Goal: Book appointment/travel/reservation

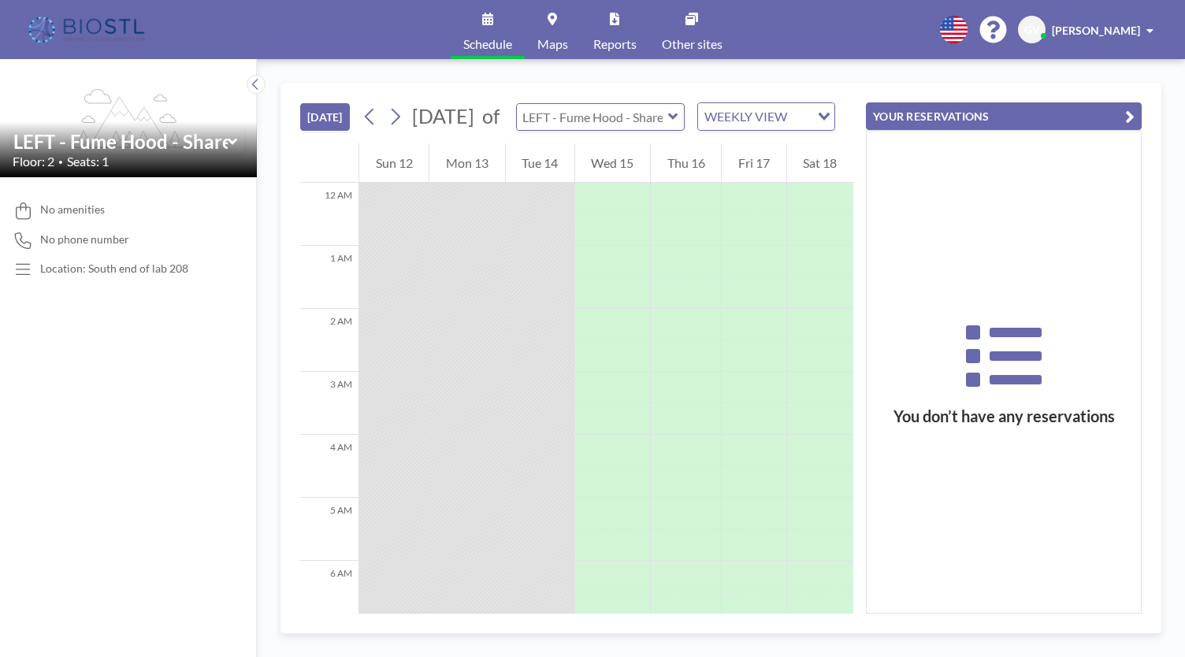
click at [651, 125] on input "text" at bounding box center [592, 117] width 151 height 26
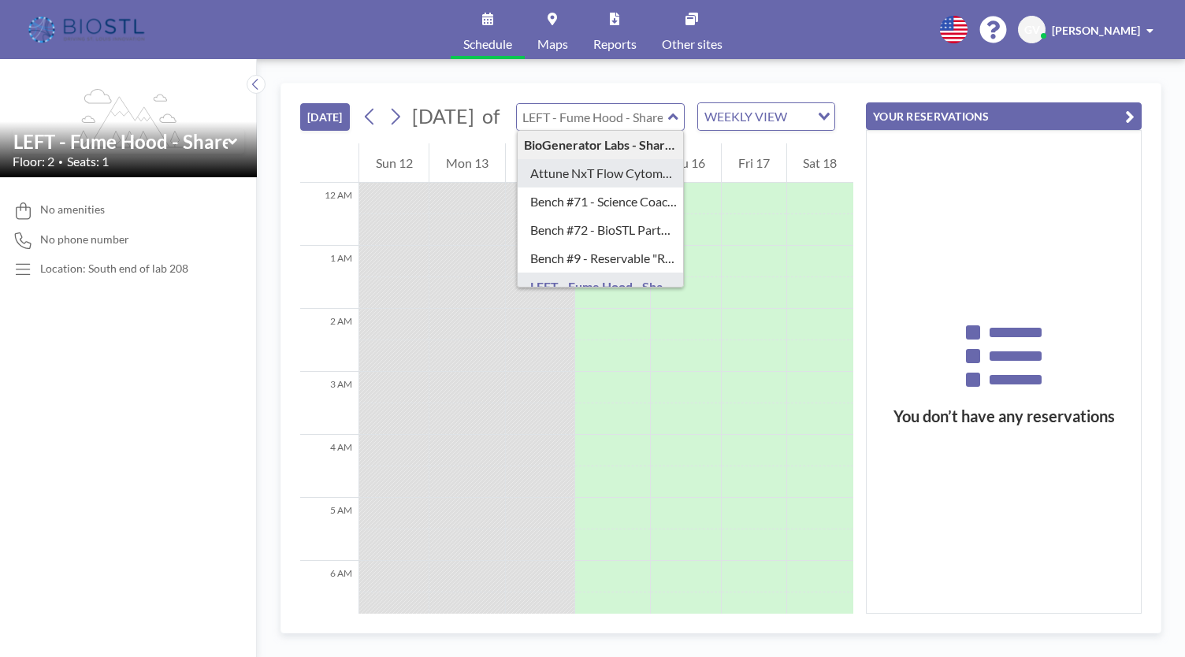
scroll to position [79, 0]
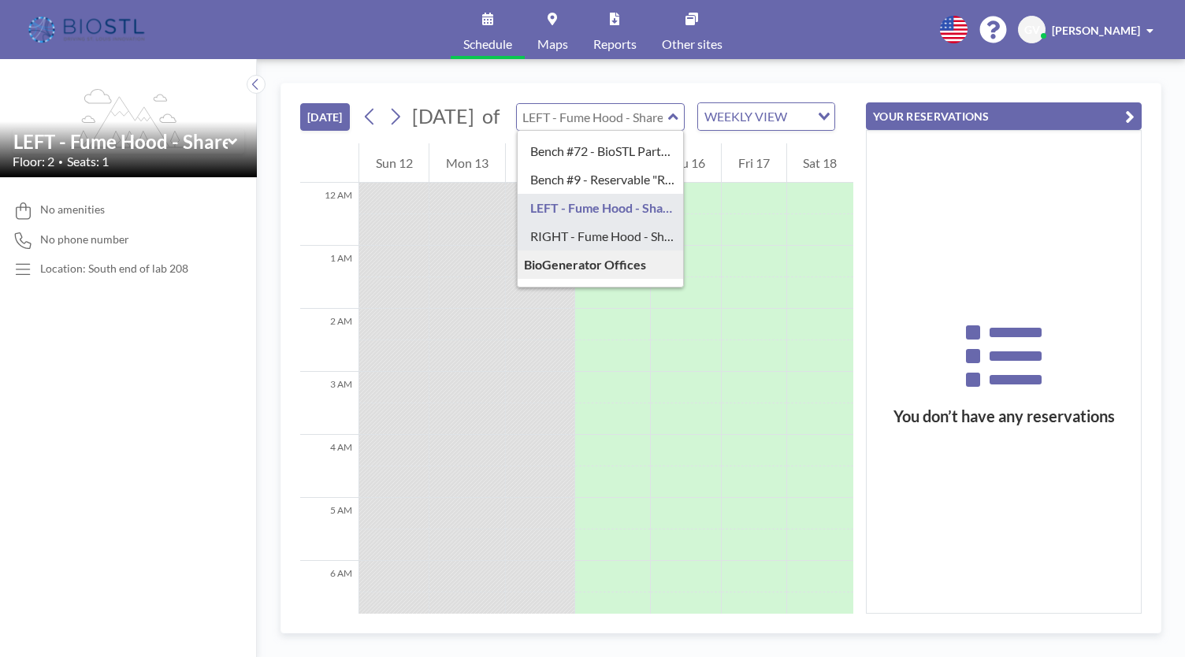
type input "RIGHT - Fume Hood - Shared"
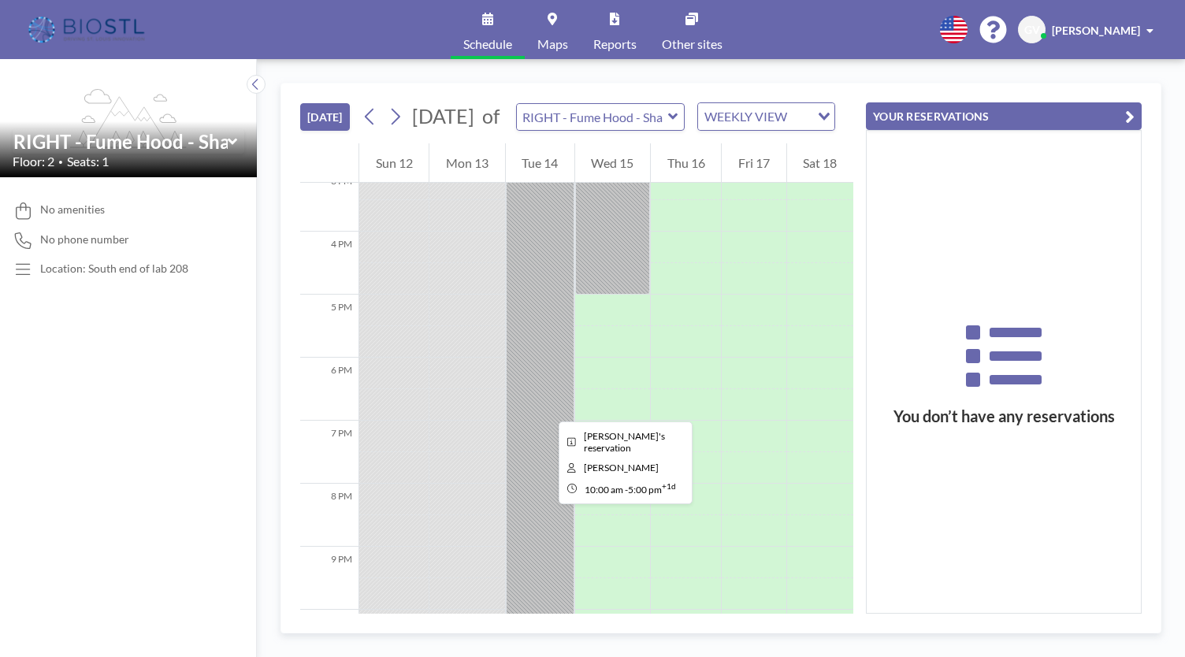
scroll to position [1103, 0]
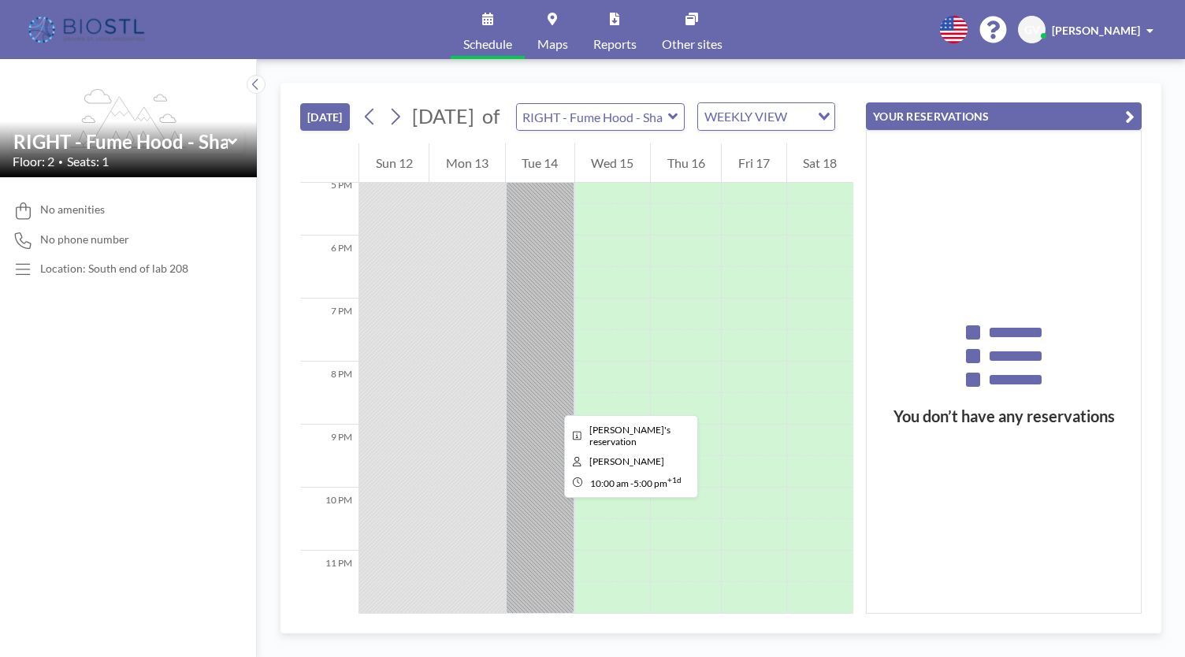
click at [551, 401] on div at bounding box center [540, 172] width 69 height 882
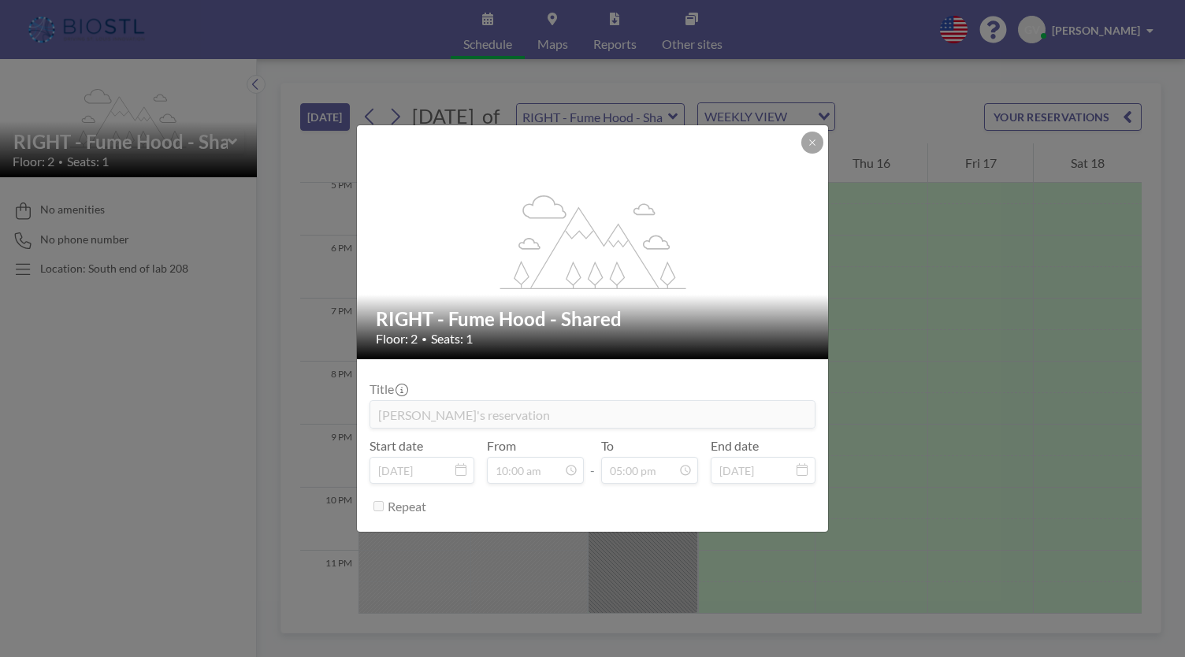
scroll to position [1087, 0]
click at [809, 140] on icon at bounding box center [812, 142] width 6 height 6
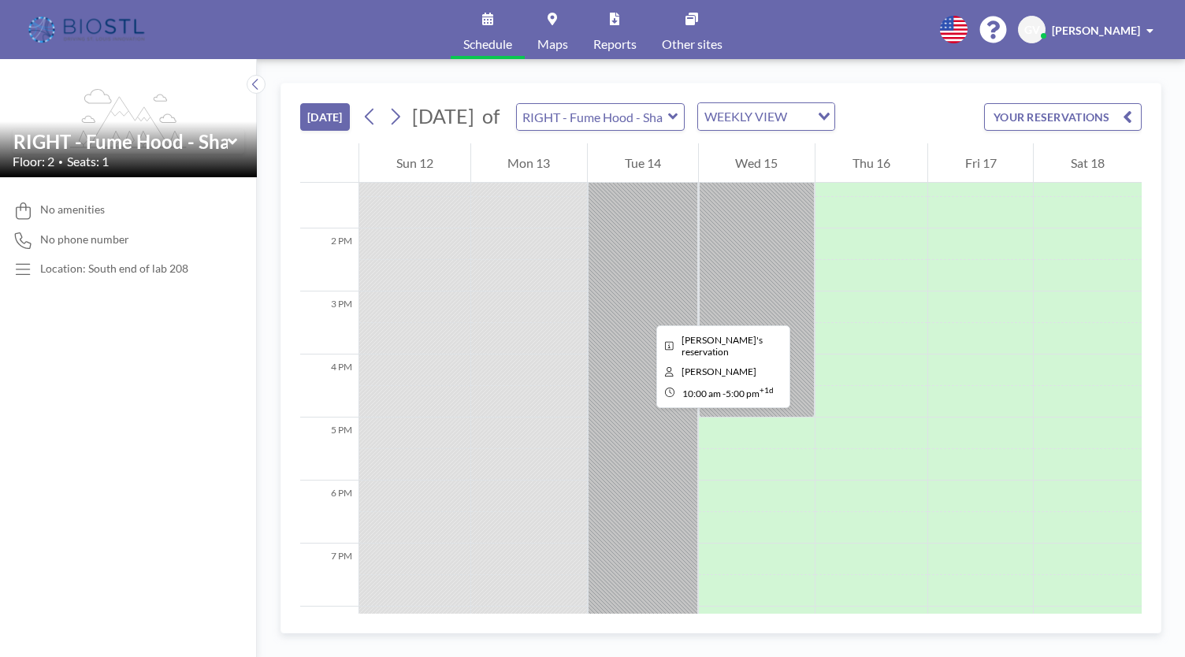
scroll to position [693, 0]
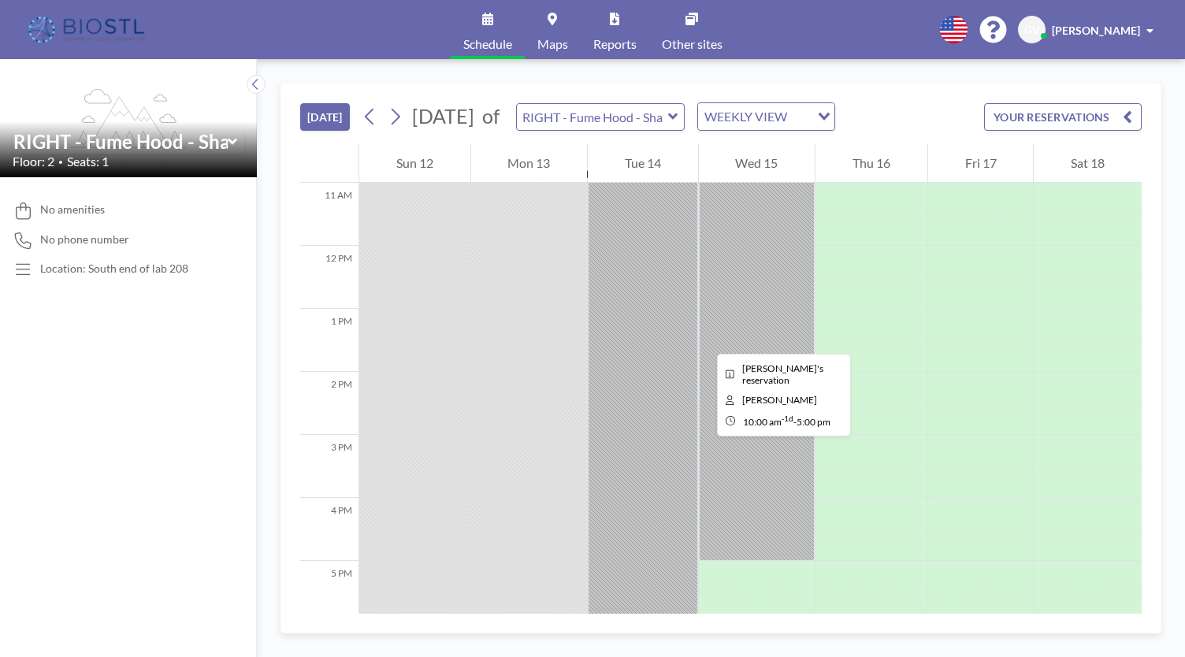
click at [710, 339] on div at bounding box center [757, 25] width 117 height 1071
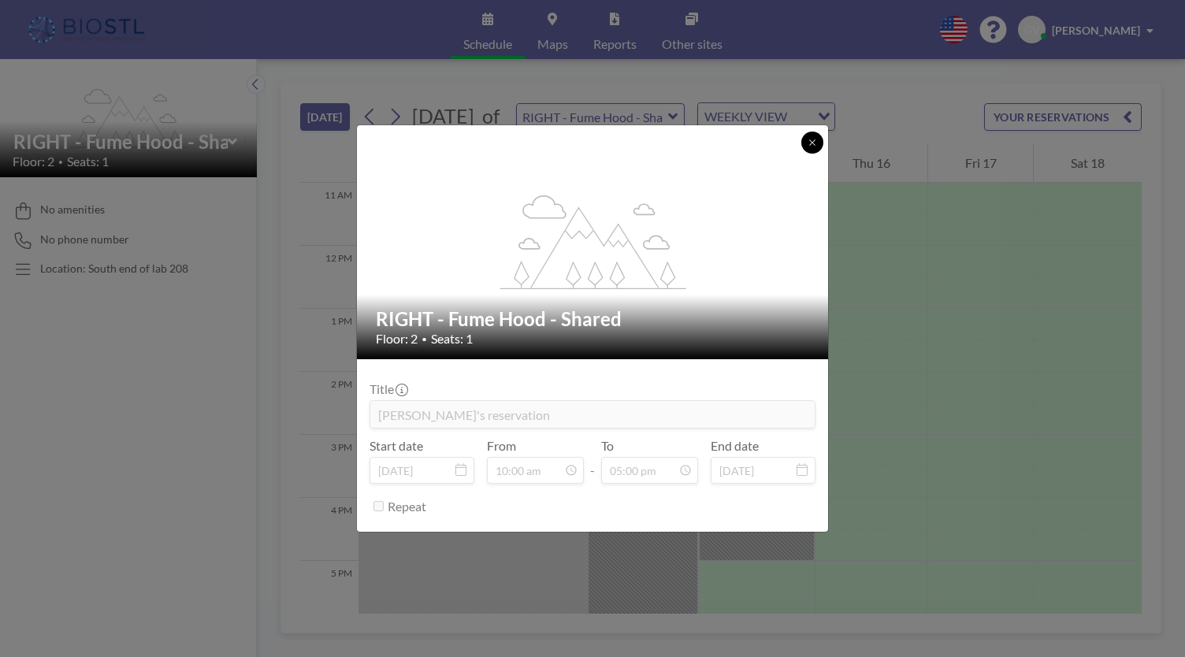
click at [802, 143] on button at bounding box center [812, 143] width 22 height 22
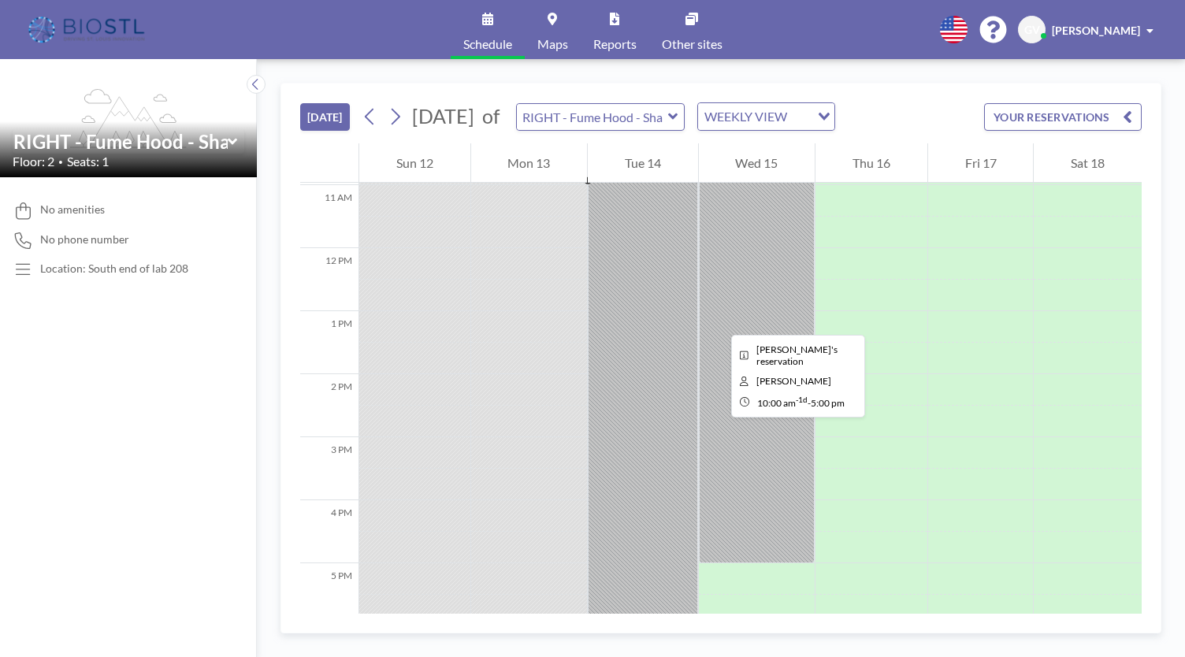
scroll to position [693, 0]
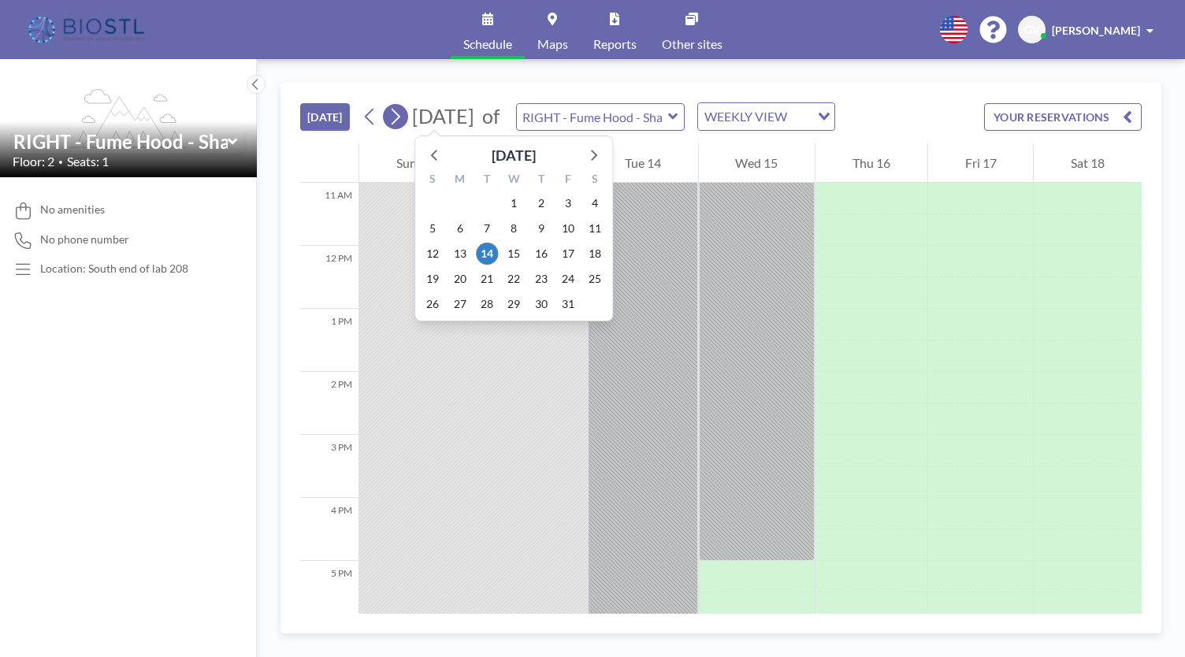
click at [402, 116] on icon at bounding box center [395, 117] width 15 height 24
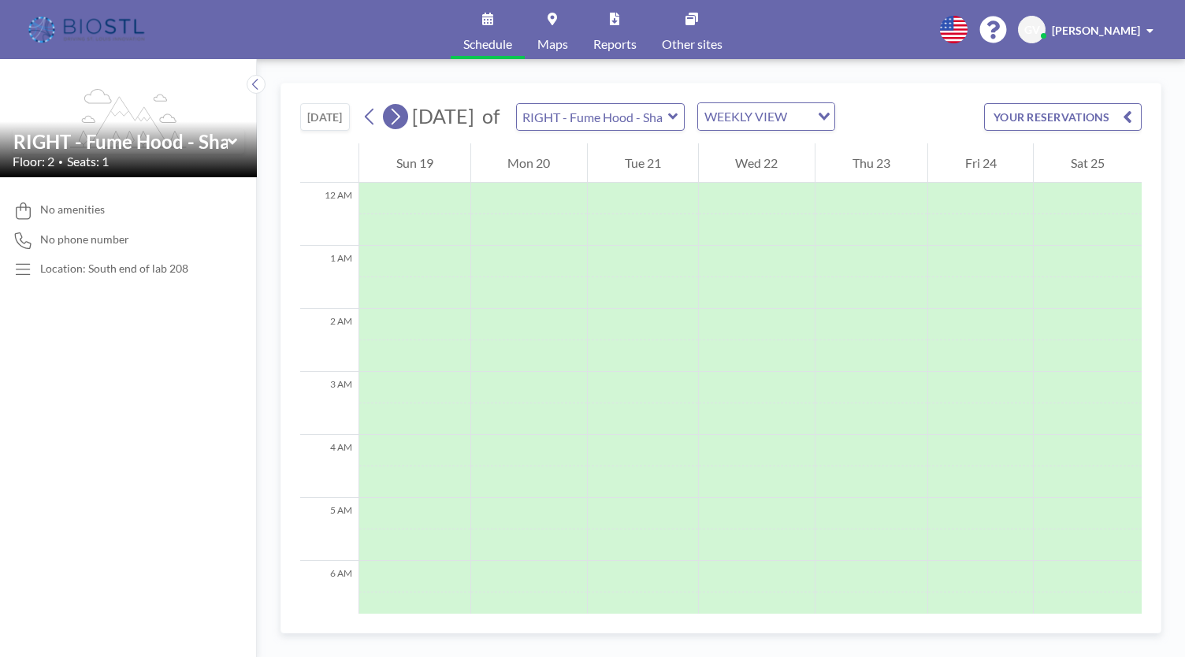
click at [392, 116] on icon at bounding box center [395, 117] width 15 height 24
click at [367, 116] on icon at bounding box center [369, 117] width 9 height 17
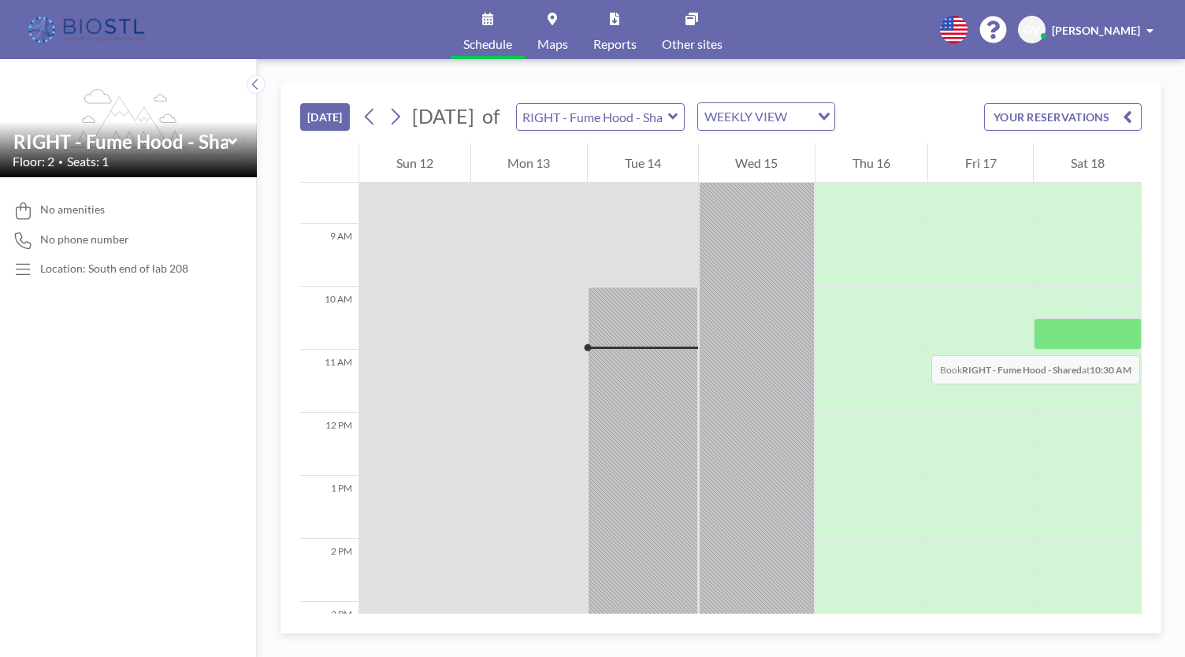
scroll to position [533, 0]
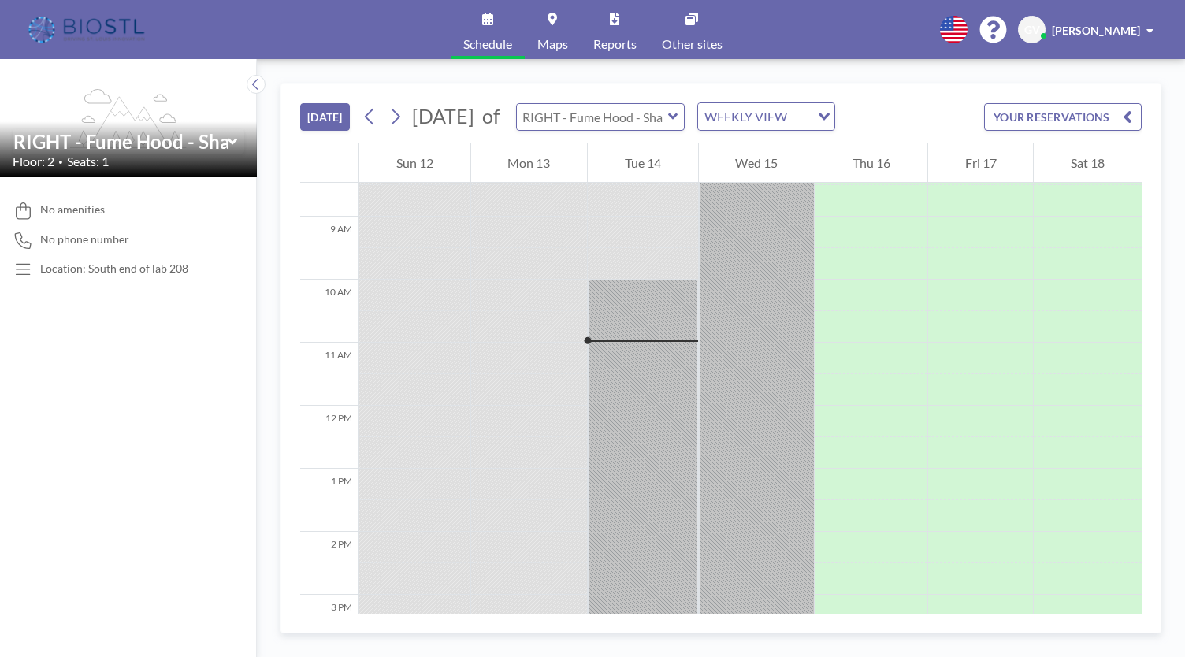
click at [668, 127] on input "text" at bounding box center [592, 117] width 151 height 26
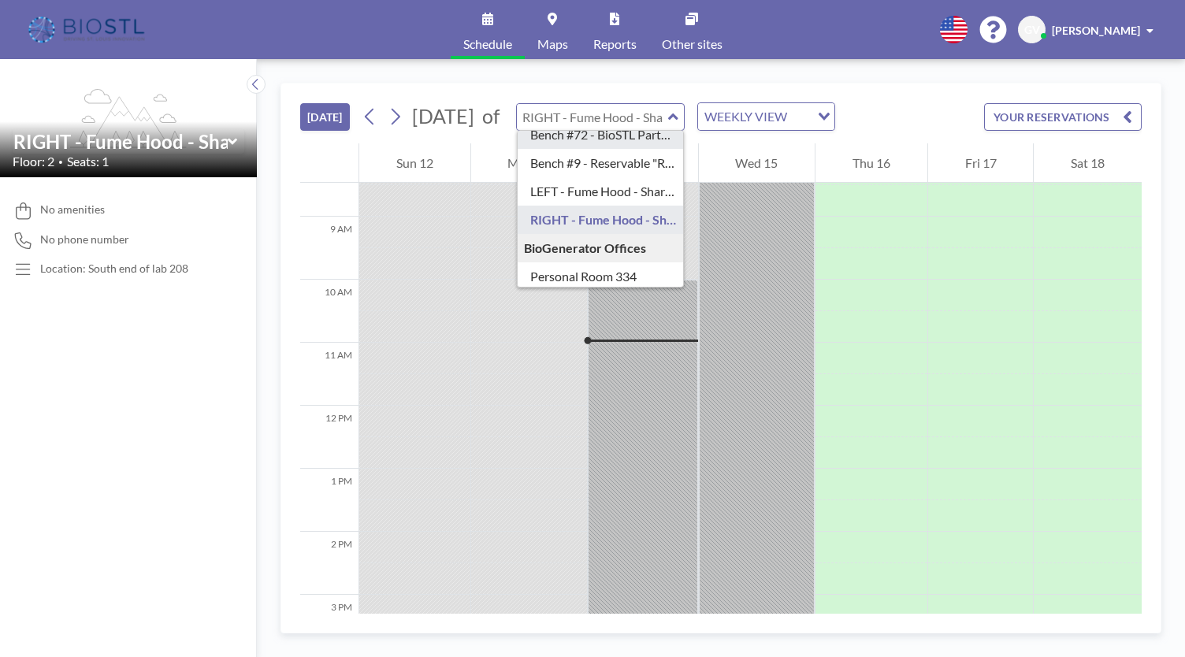
scroll to position [158, 0]
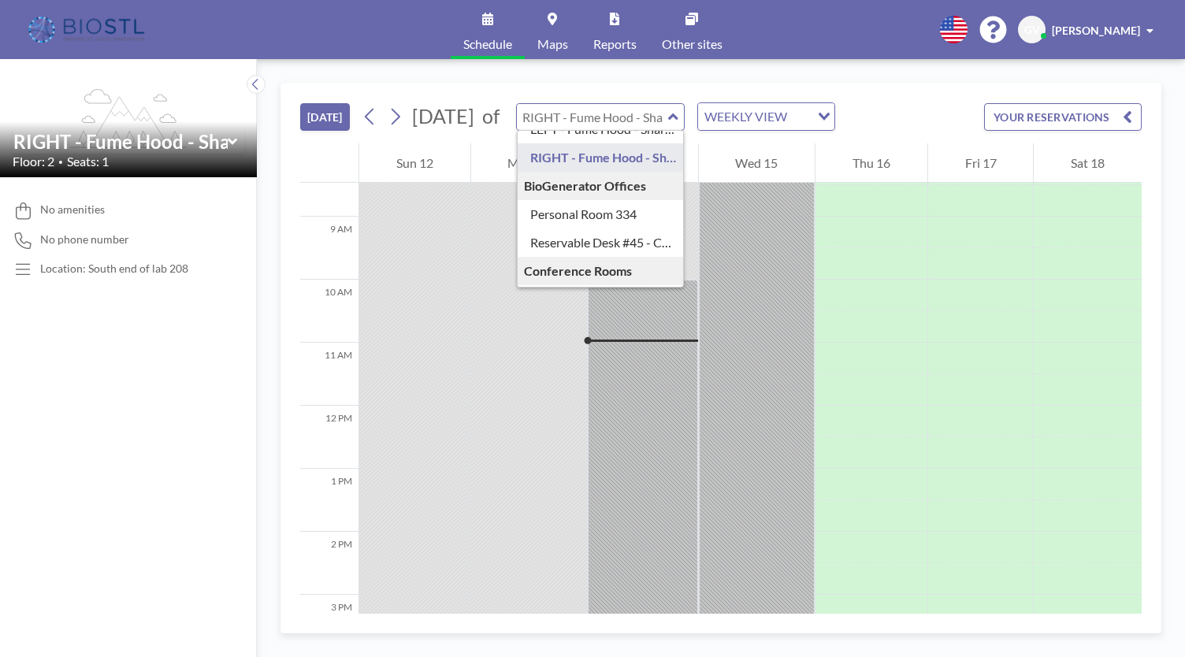
click at [668, 128] on input "text" at bounding box center [592, 117] width 151 height 26
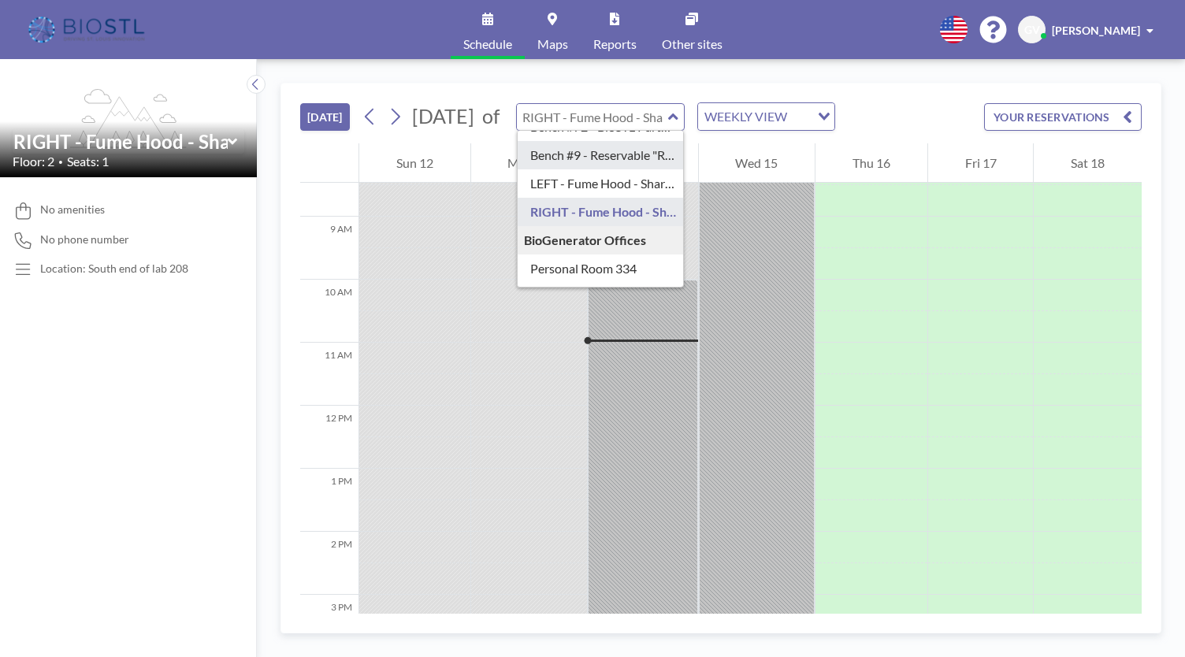
scroll to position [79, 0]
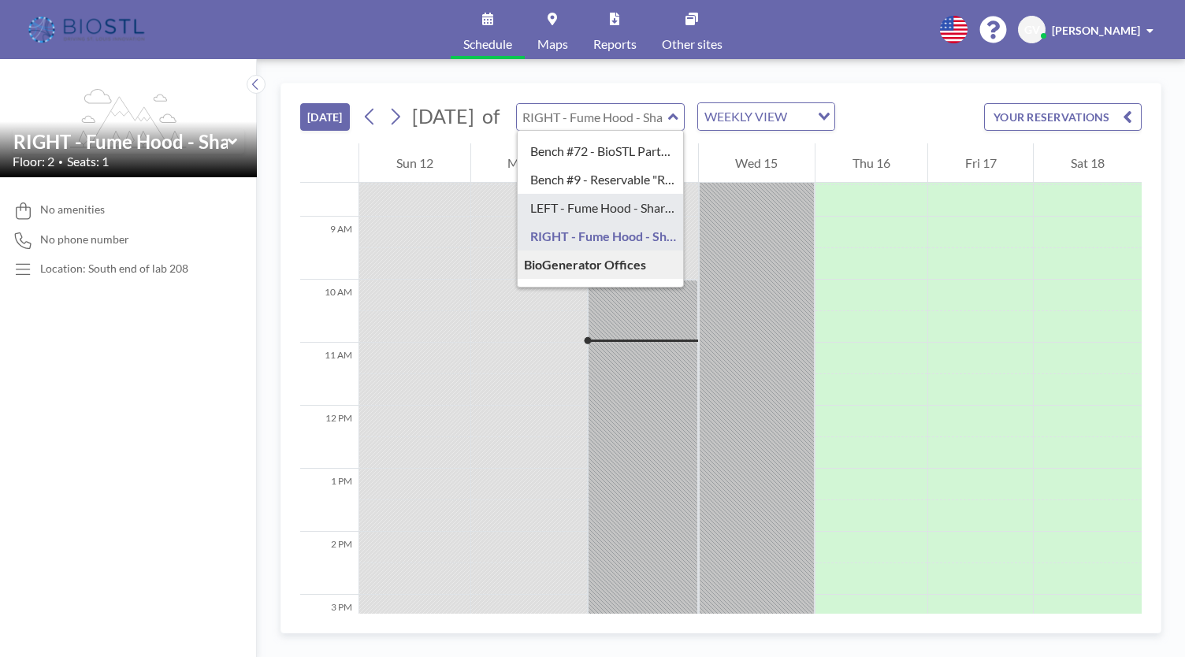
type input "LEFT - Fume Hood - Shared"
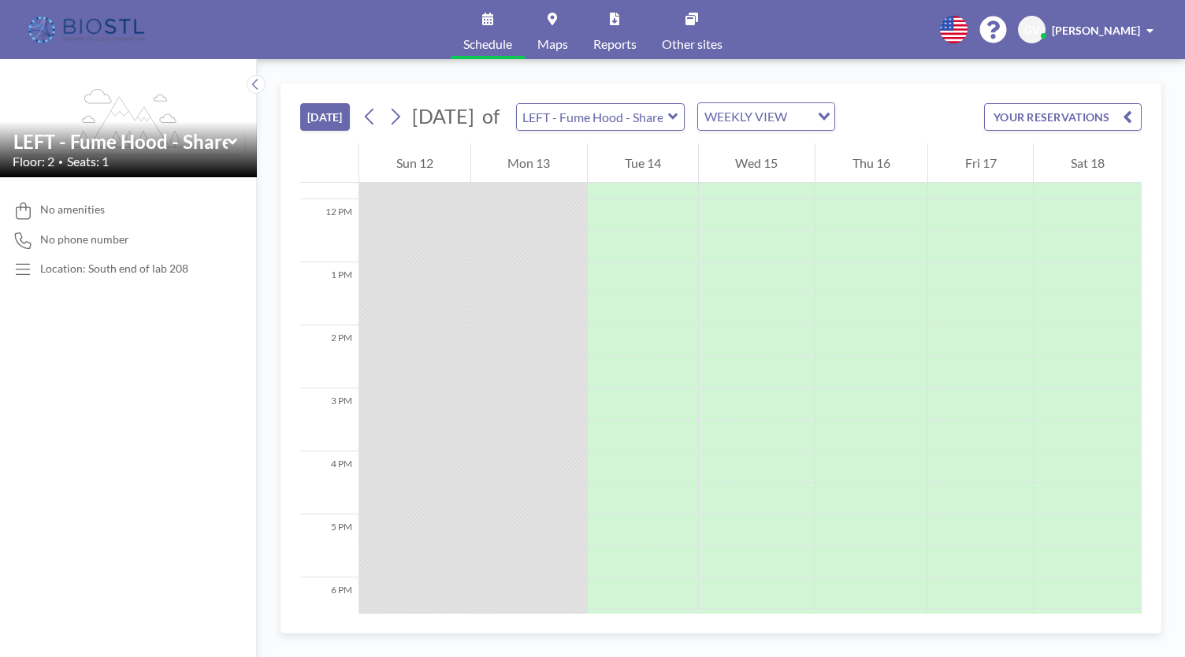
scroll to position [615, 0]
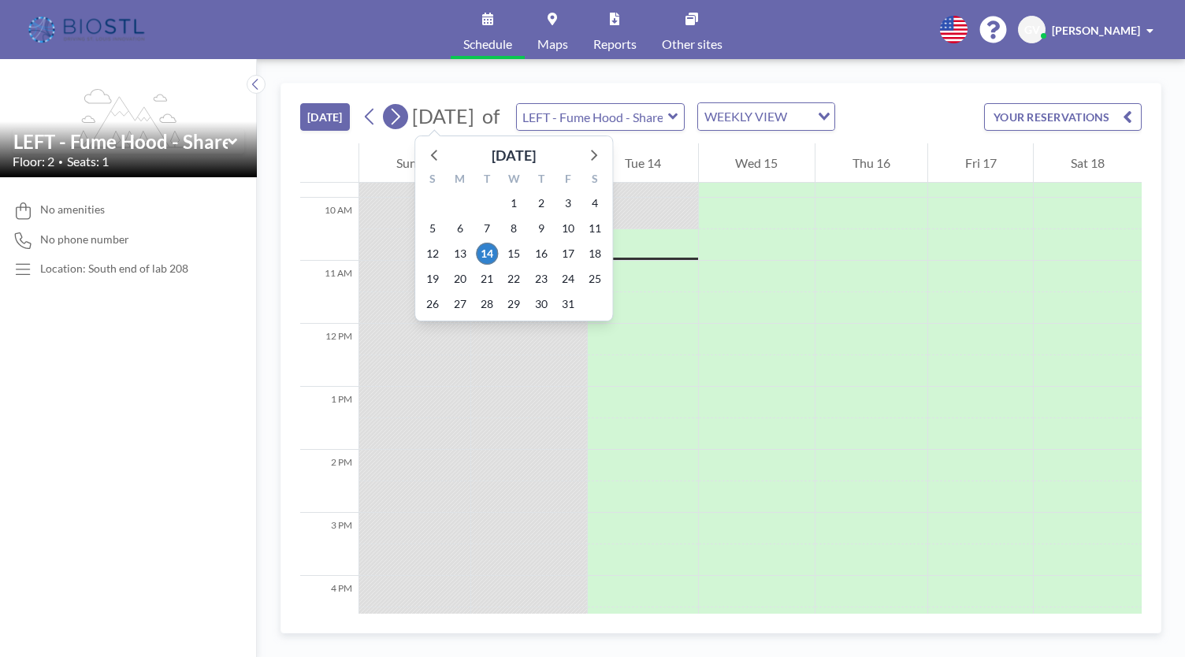
click at [391, 114] on icon at bounding box center [395, 117] width 15 height 24
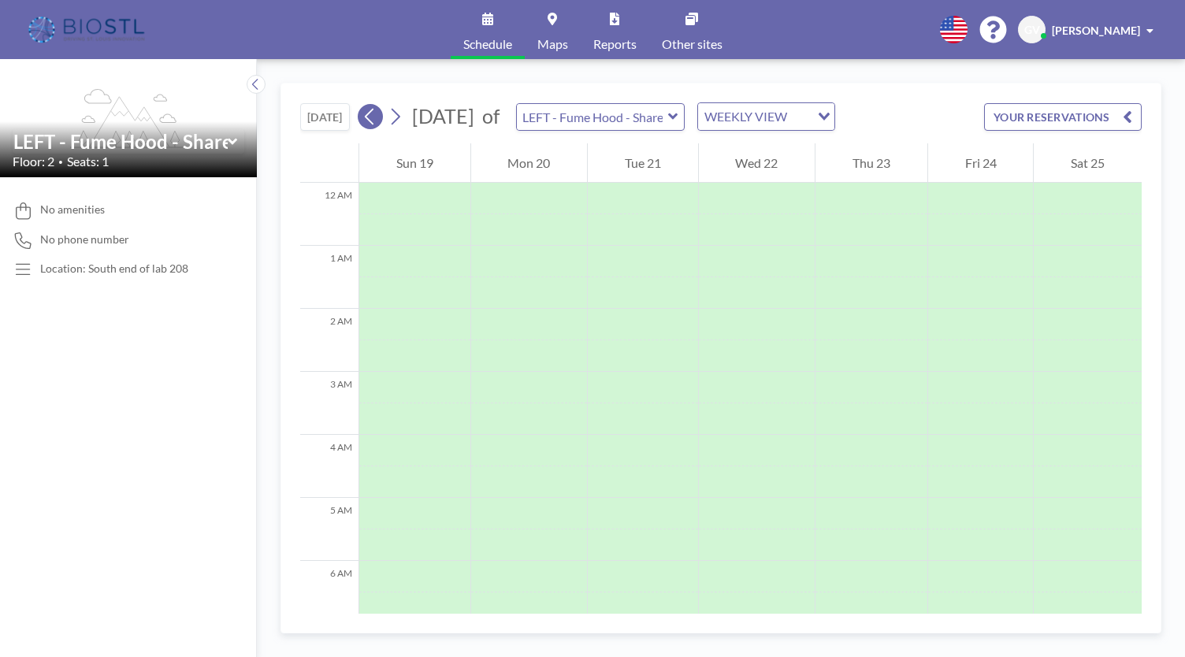
click at [364, 112] on icon at bounding box center [369, 117] width 15 height 24
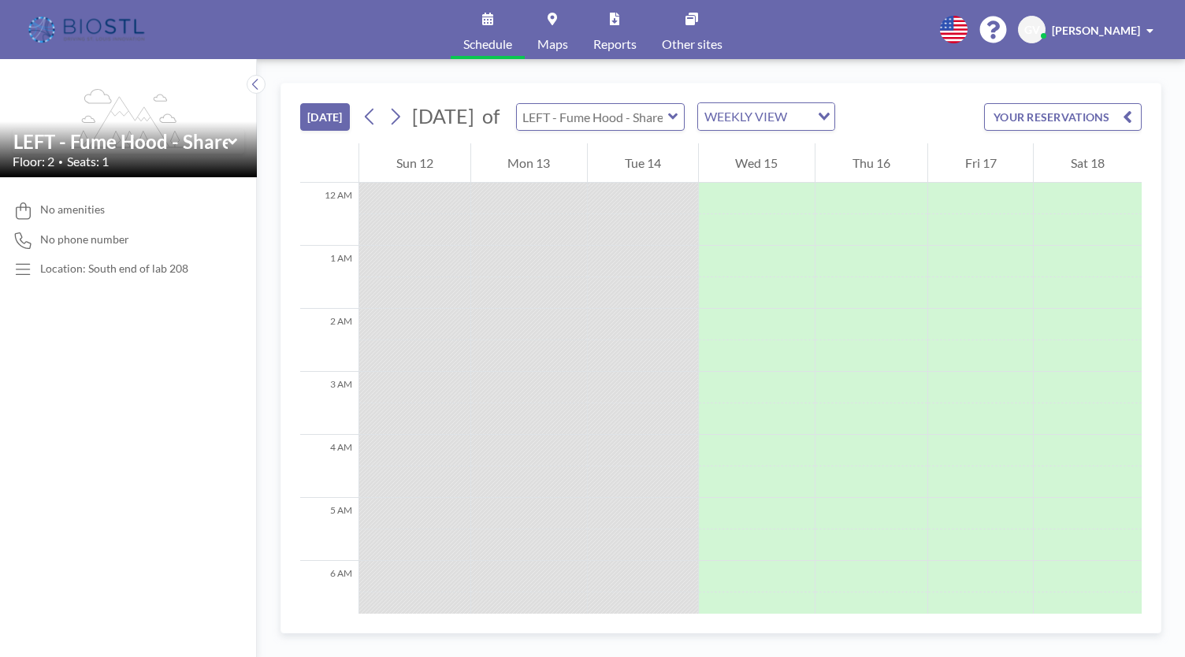
click at [668, 106] on input "text" at bounding box center [592, 117] width 151 height 26
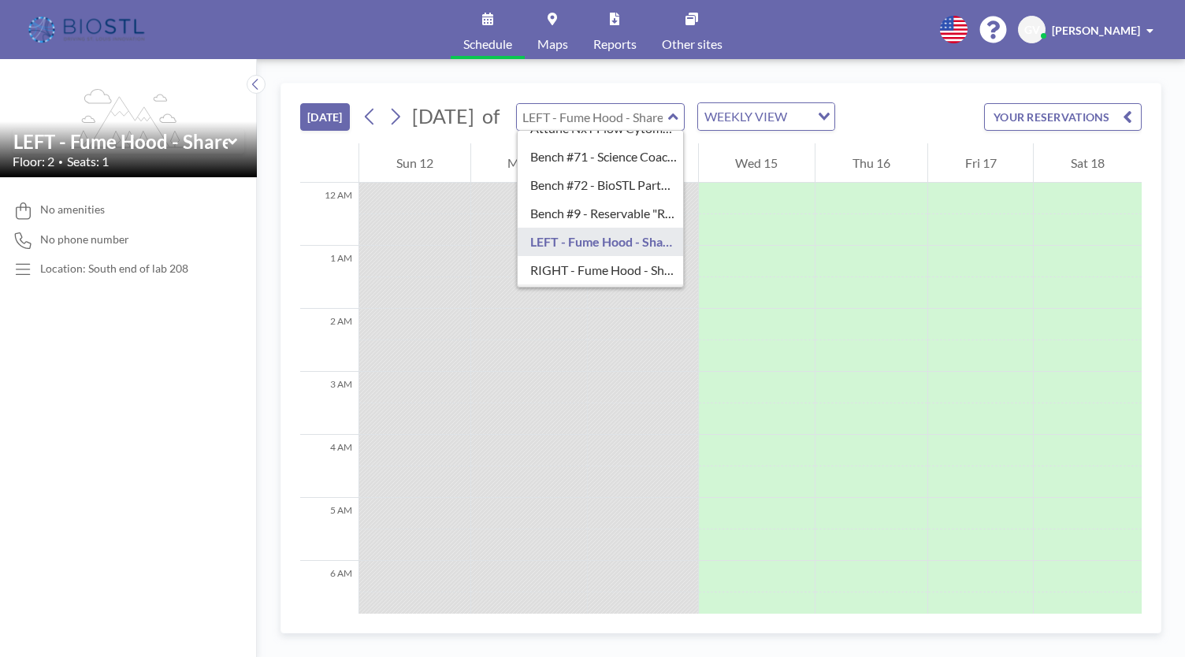
scroll to position [79, 0]
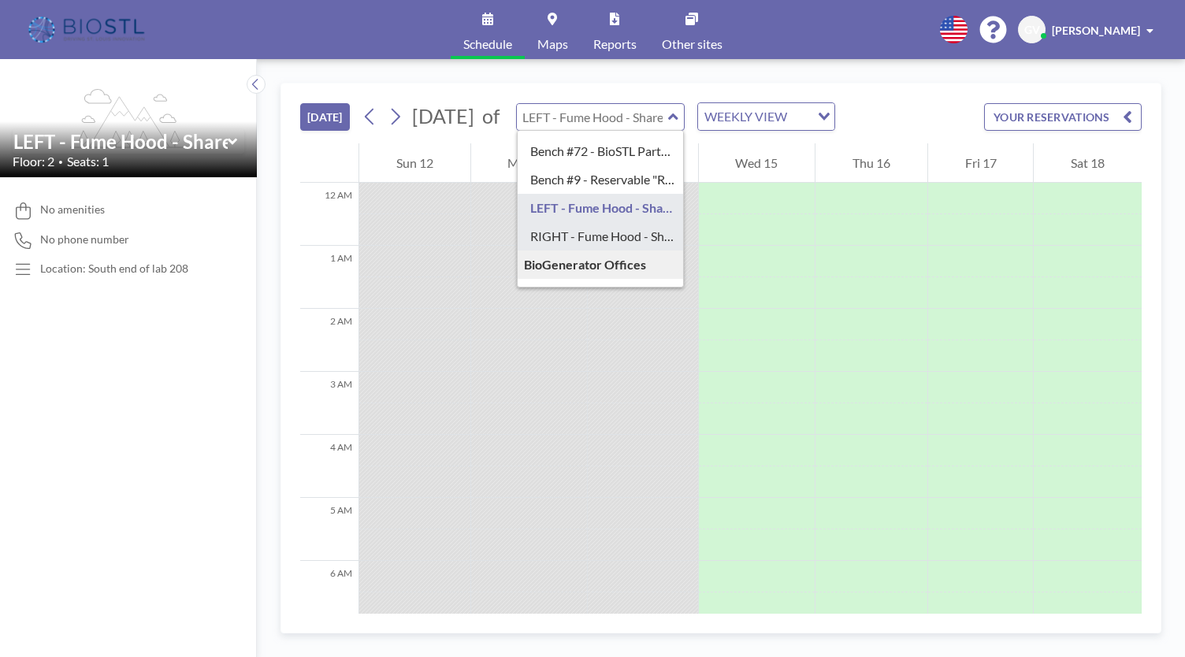
type input "RIGHT - Fume Hood - Shared"
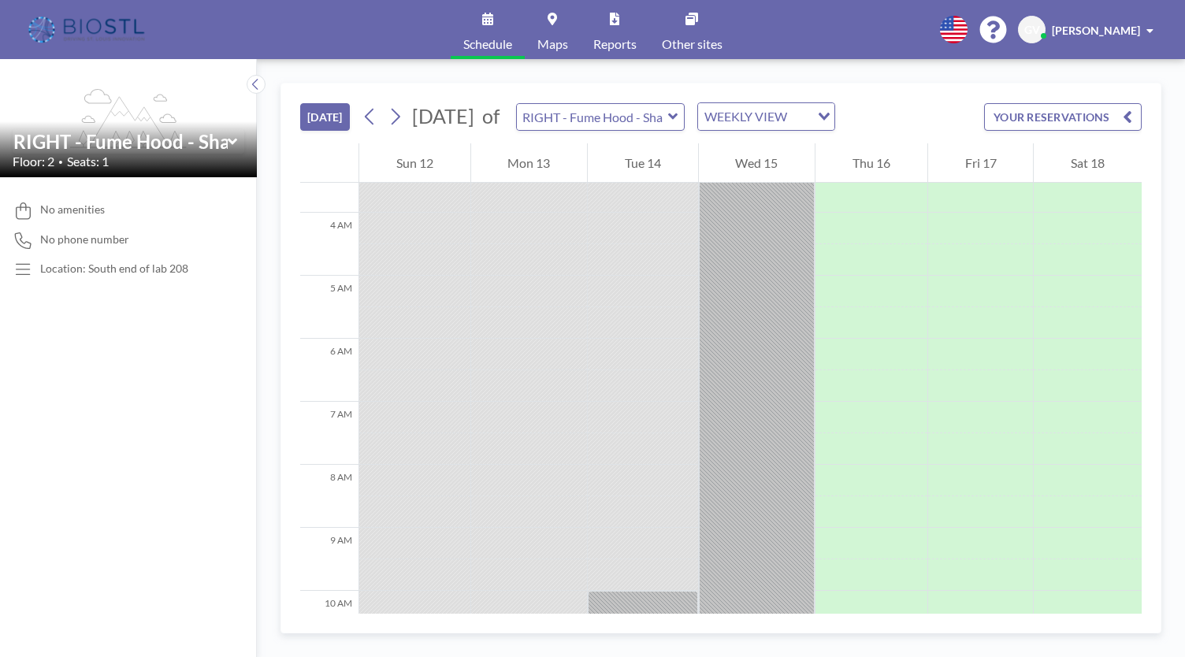
scroll to position [473, 0]
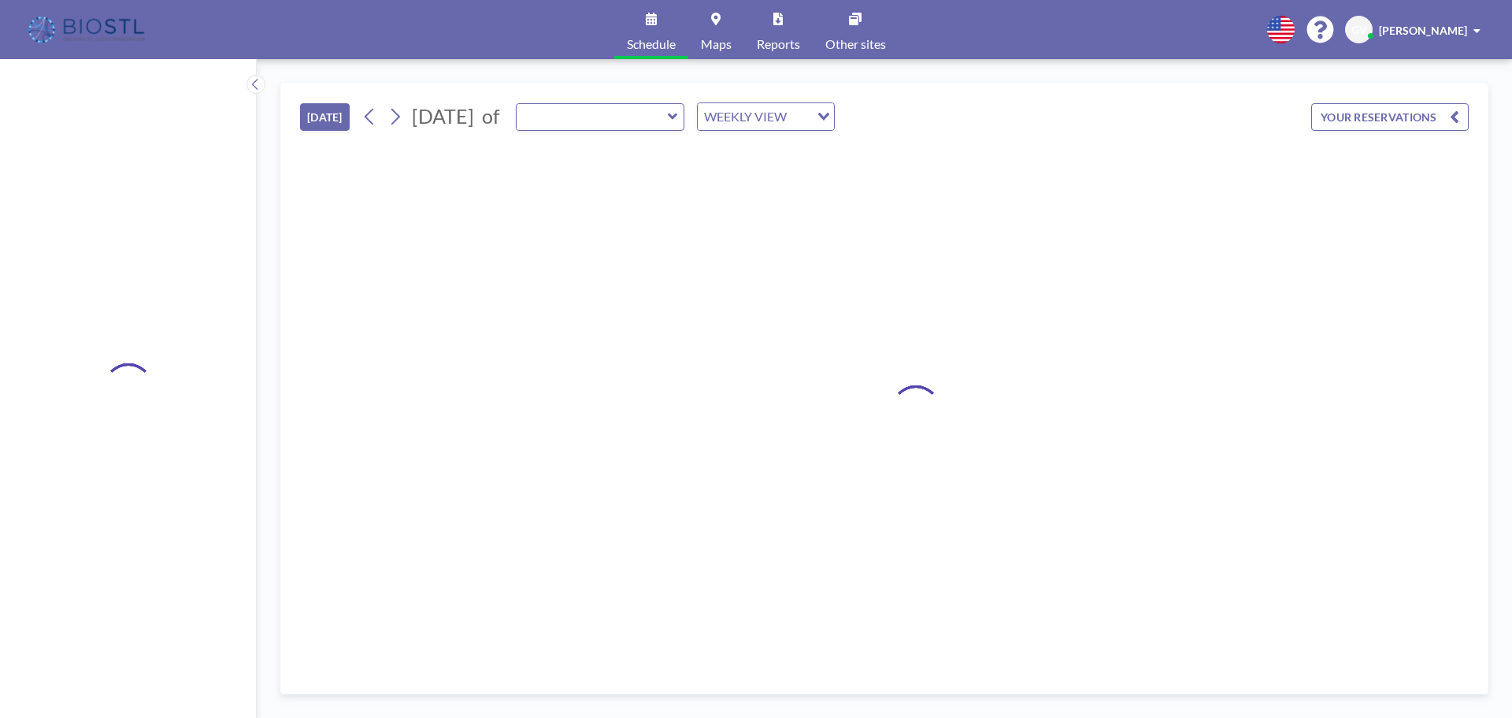
type input "RIGHT - Fume Hood - Shared"
